Goal: Transaction & Acquisition: Book appointment/travel/reservation

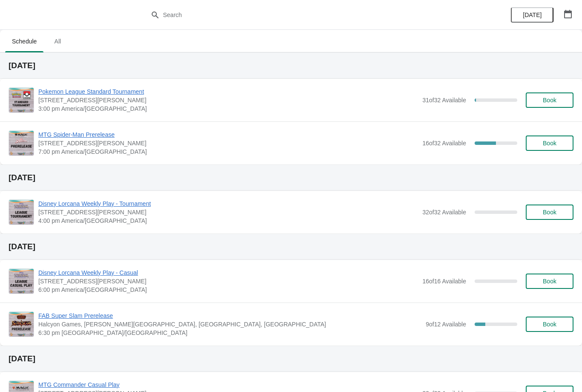
click at [551, 99] on span "Book" at bounding box center [550, 100] width 14 height 7
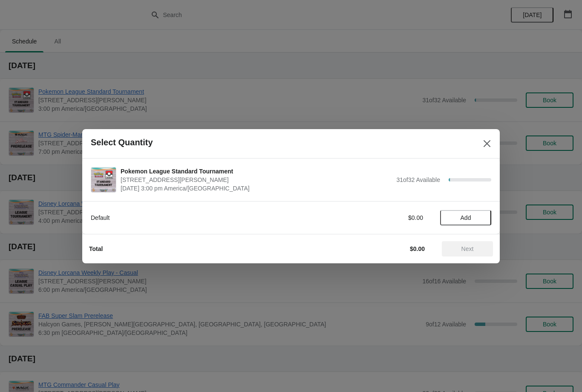
click at [483, 146] on icon "Close" at bounding box center [487, 143] width 9 height 9
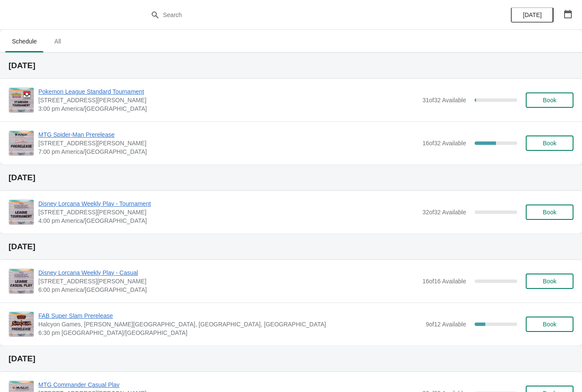
click at [112, 95] on span "Pokemon League Standard Tournament" at bounding box center [228, 91] width 380 height 9
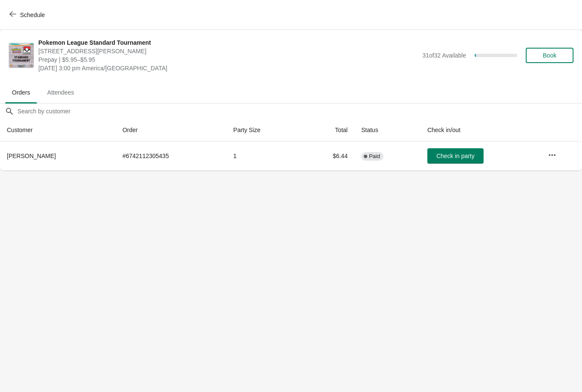
click at [552, 57] on span "Book" at bounding box center [550, 55] width 14 height 7
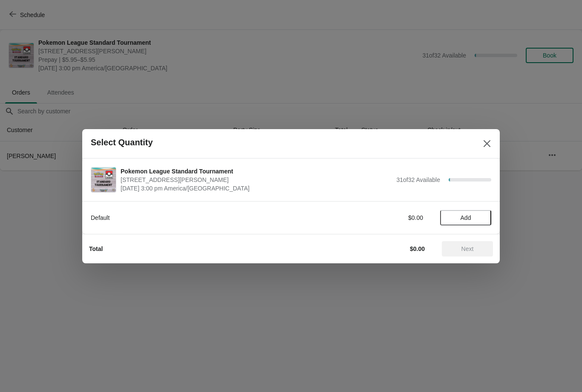
click at [463, 219] on span "Add" at bounding box center [466, 217] width 11 height 7
click at [466, 249] on span "Next" at bounding box center [468, 249] width 12 height 7
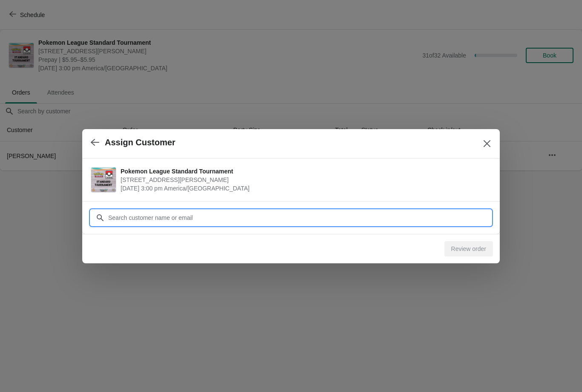
click at [332, 210] on input "Customer" at bounding box center [300, 217] width 384 height 15
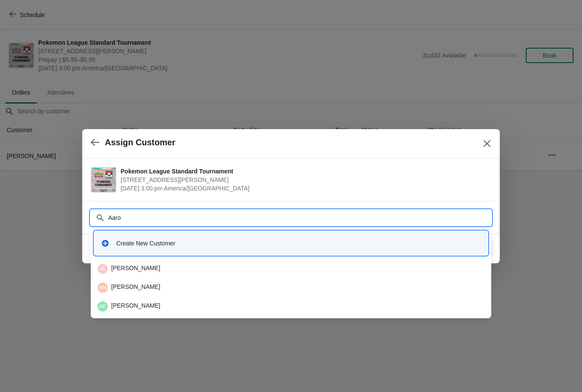
type input "[PERSON_NAME]"
click at [201, 284] on div "AM [PERSON_NAME]" at bounding box center [291, 288] width 387 height 10
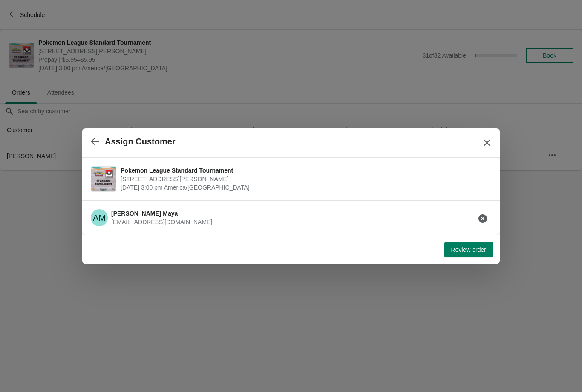
click at [474, 249] on span "Review order" at bounding box center [469, 249] width 35 height 7
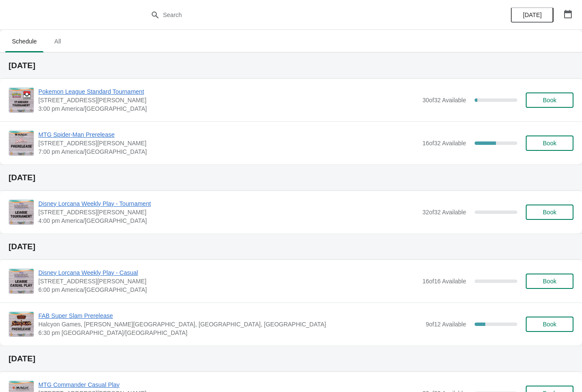
click at [569, 13] on icon "button" at bounding box center [569, 14] width 8 height 9
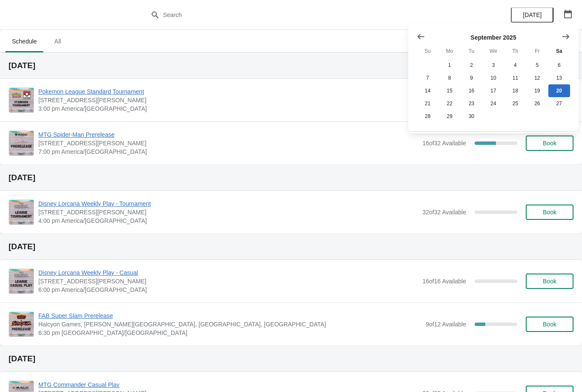
click at [562, 37] on icon "Show next month, October 2025" at bounding box center [566, 36] width 9 height 9
click at [567, 33] on icon "Show next month, November 2025" at bounding box center [566, 36] width 9 height 9
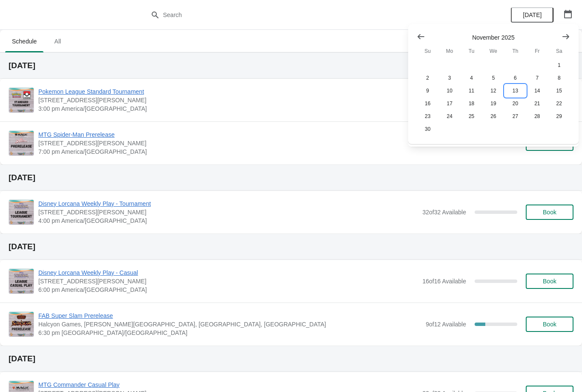
click at [517, 92] on button "13" at bounding box center [516, 90] width 22 height 13
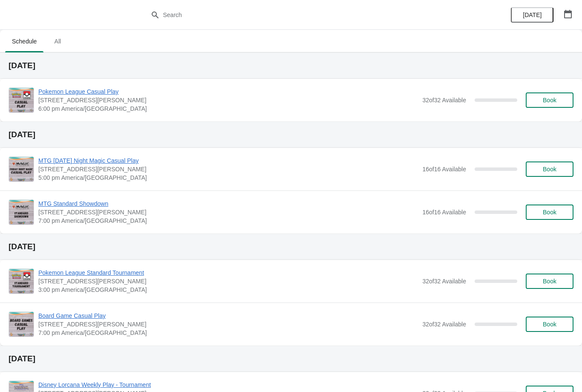
click at [561, 8] on button "button" at bounding box center [568, 13] width 15 height 15
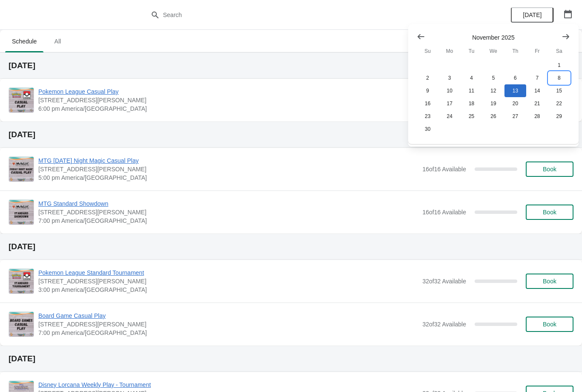
click at [564, 74] on button "8" at bounding box center [560, 78] width 22 height 13
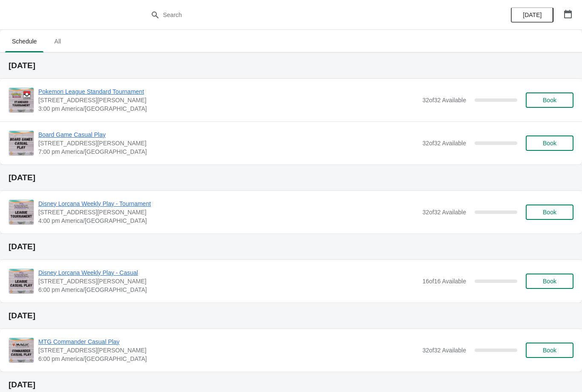
click at [569, 11] on icon "button" at bounding box center [569, 14] width 8 height 9
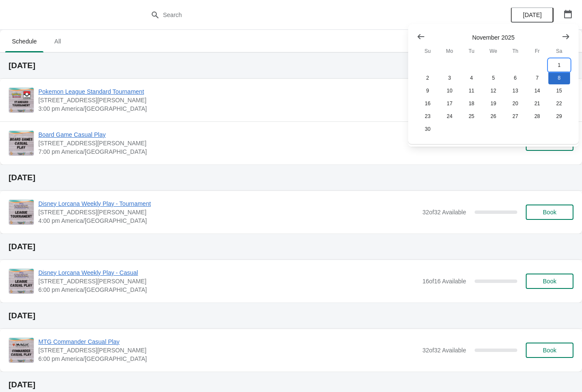
click at [560, 62] on button "1" at bounding box center [560, 65] width 22 height 13
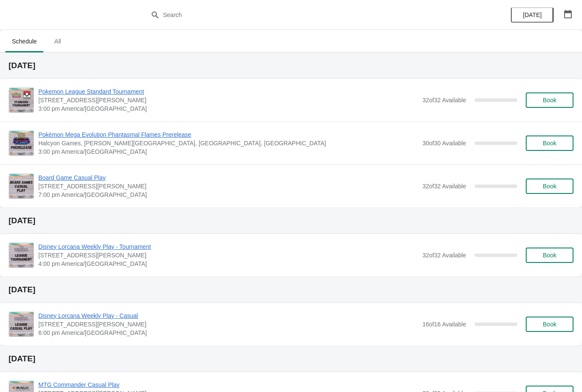
click at [571, 7] on button "button" at bounding box center [568, 13] width 15 height 15
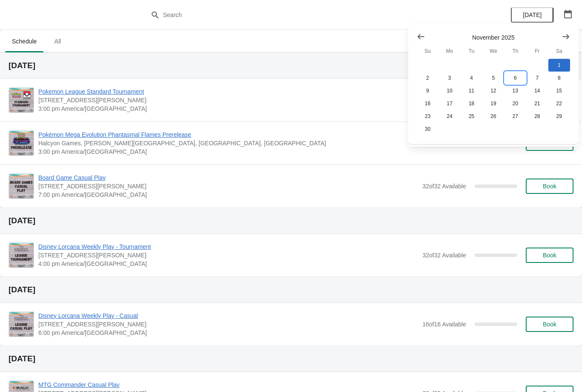
click at [516, 75] on button "6" at bounding box center [516, 78] width 22 height 13
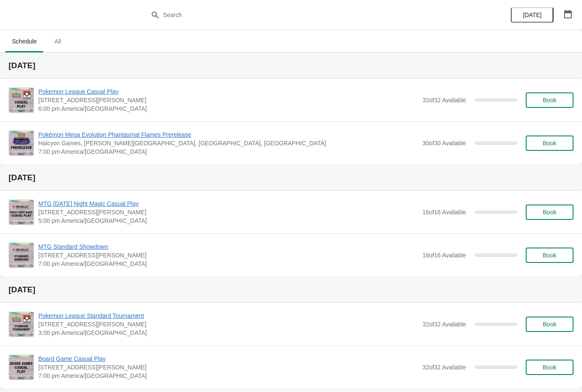
click at [572, 12] on icon "button" at bounding box center [568, 14] width 9 height 9
